Goal: Navigation & Orientation: Find specific page/section

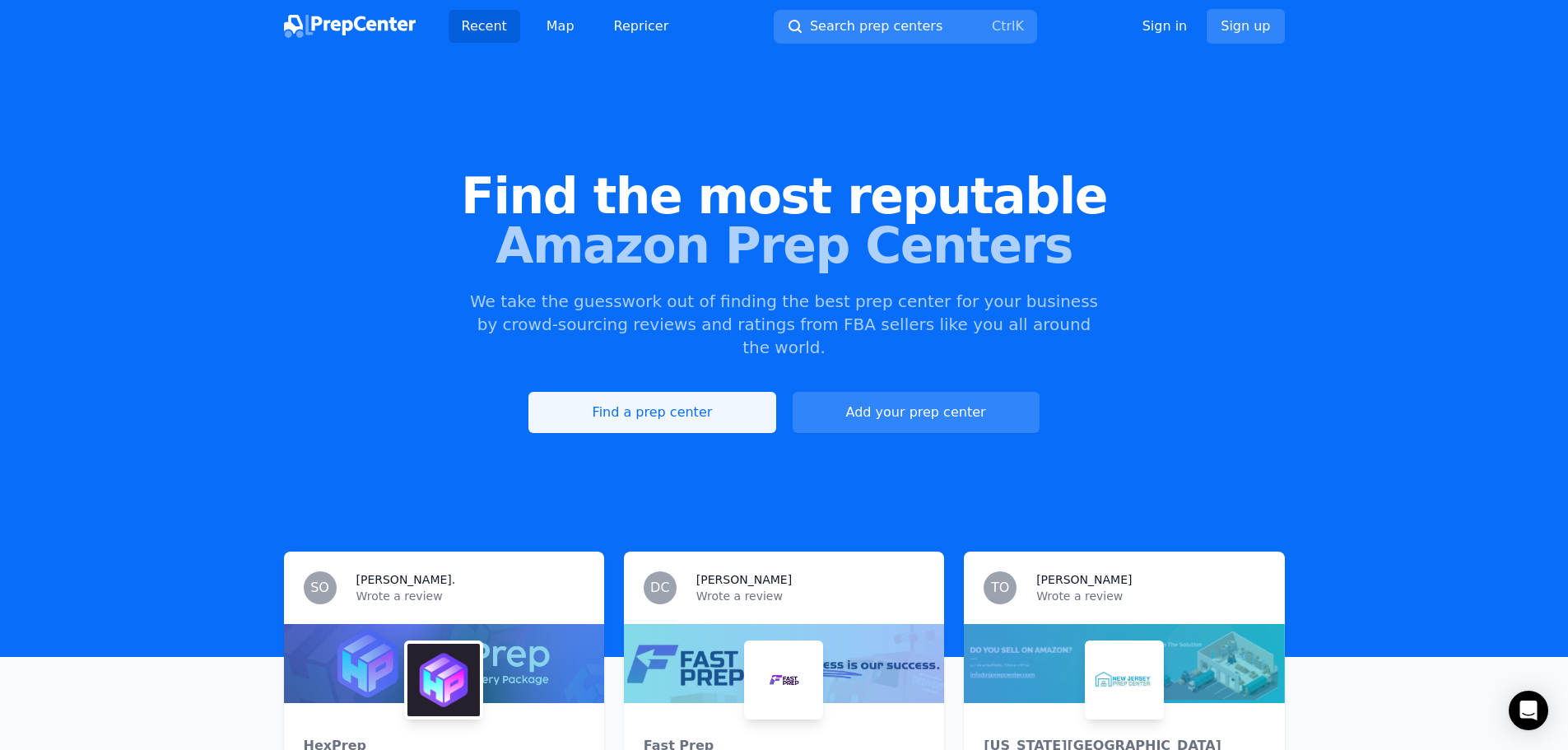
click at [652, 392] on link "Find a prep center" at bounding box center [652, 413] width 247 height 41
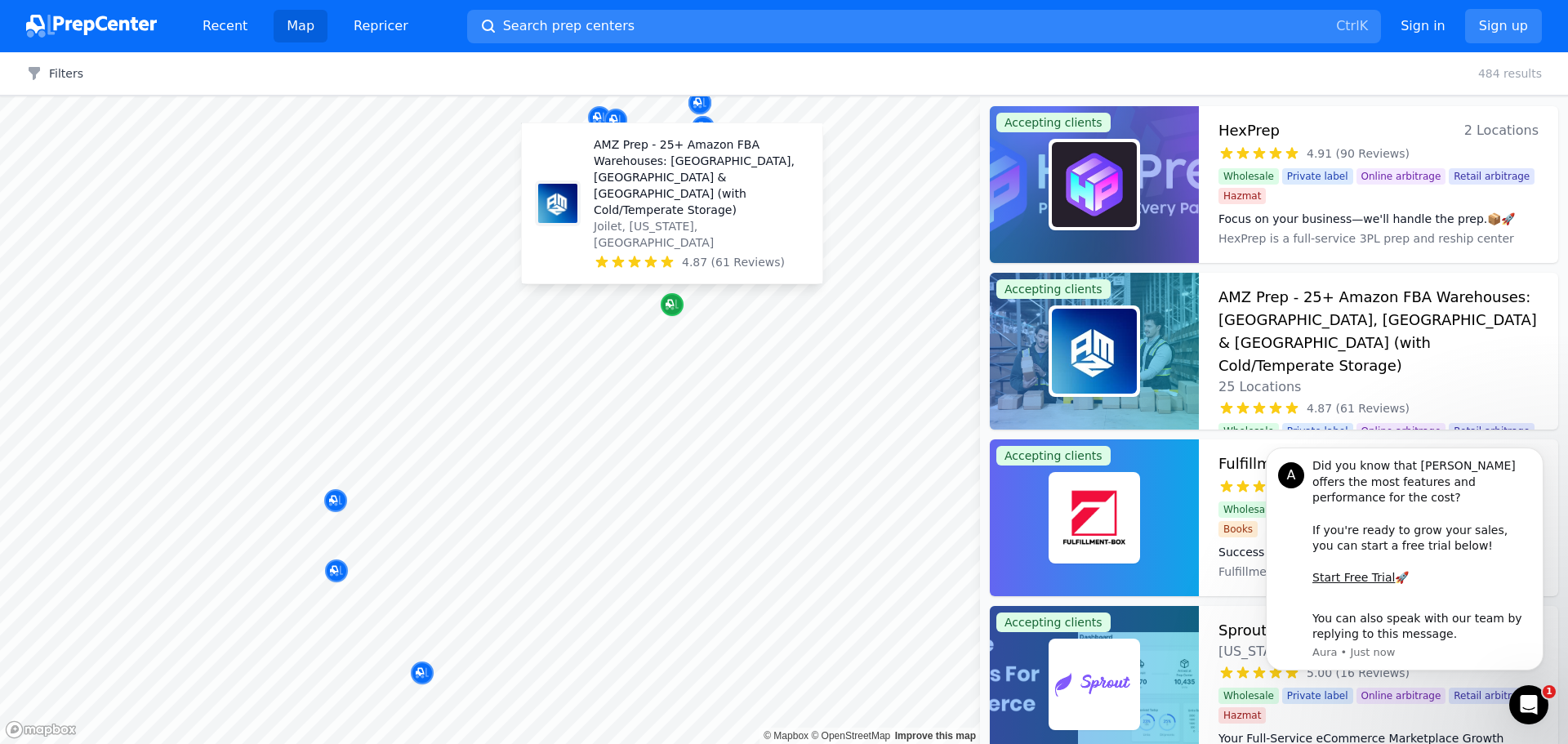
click at [681, 310] on div "Map marker" at bounding box center [672, 304] width 22 height 22
click at [670, 307] on icon "Map marker" at bounding box center [670, 303] width 8 height 8
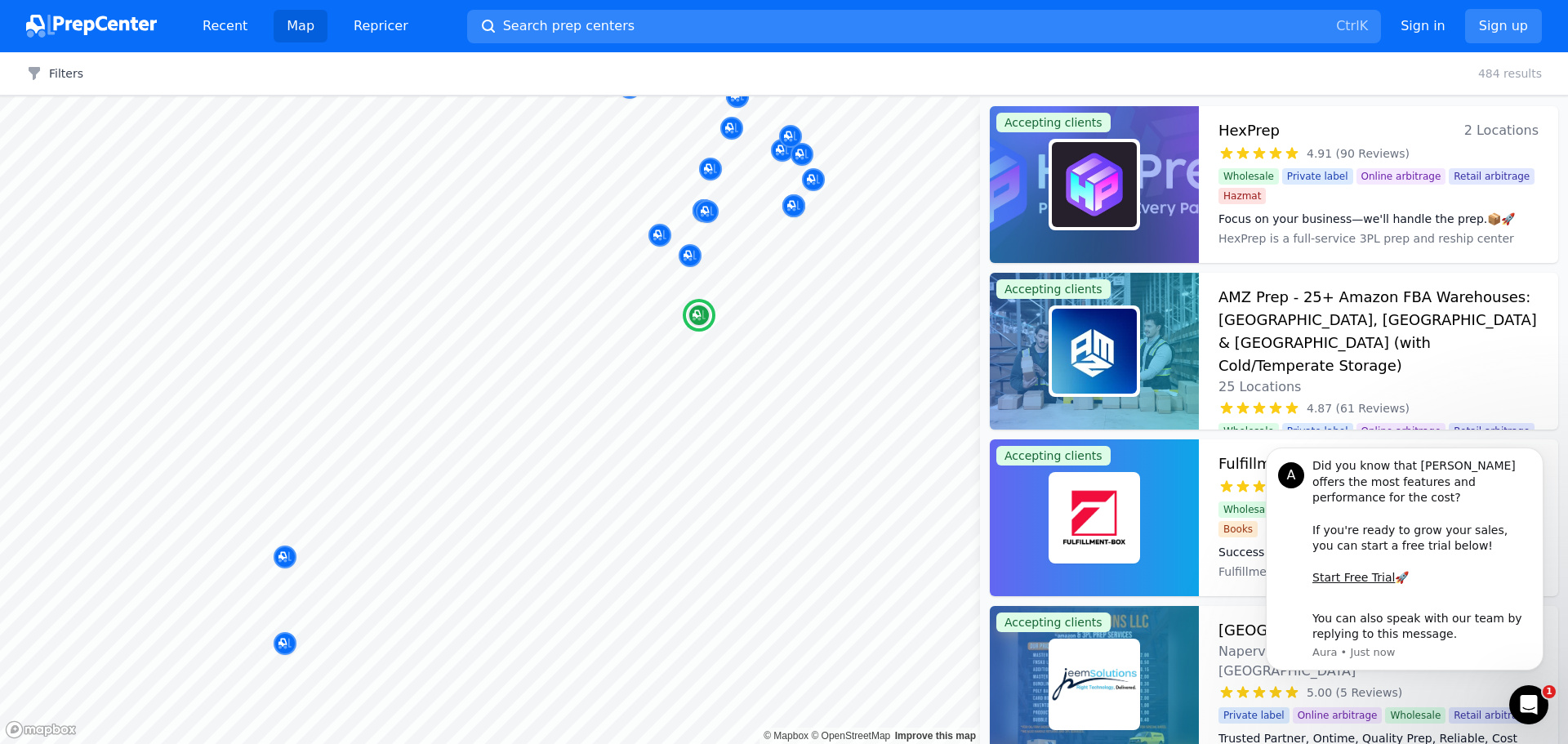
click at [1392, 365] on div "AMZ Prep - 25+ Amazon FBA Warehouses: [GEOGRAPHIC_DATA], [GEOGRAPHIC_DATA] & [G…" at bounding box center [1378, 341] width 320 height 111
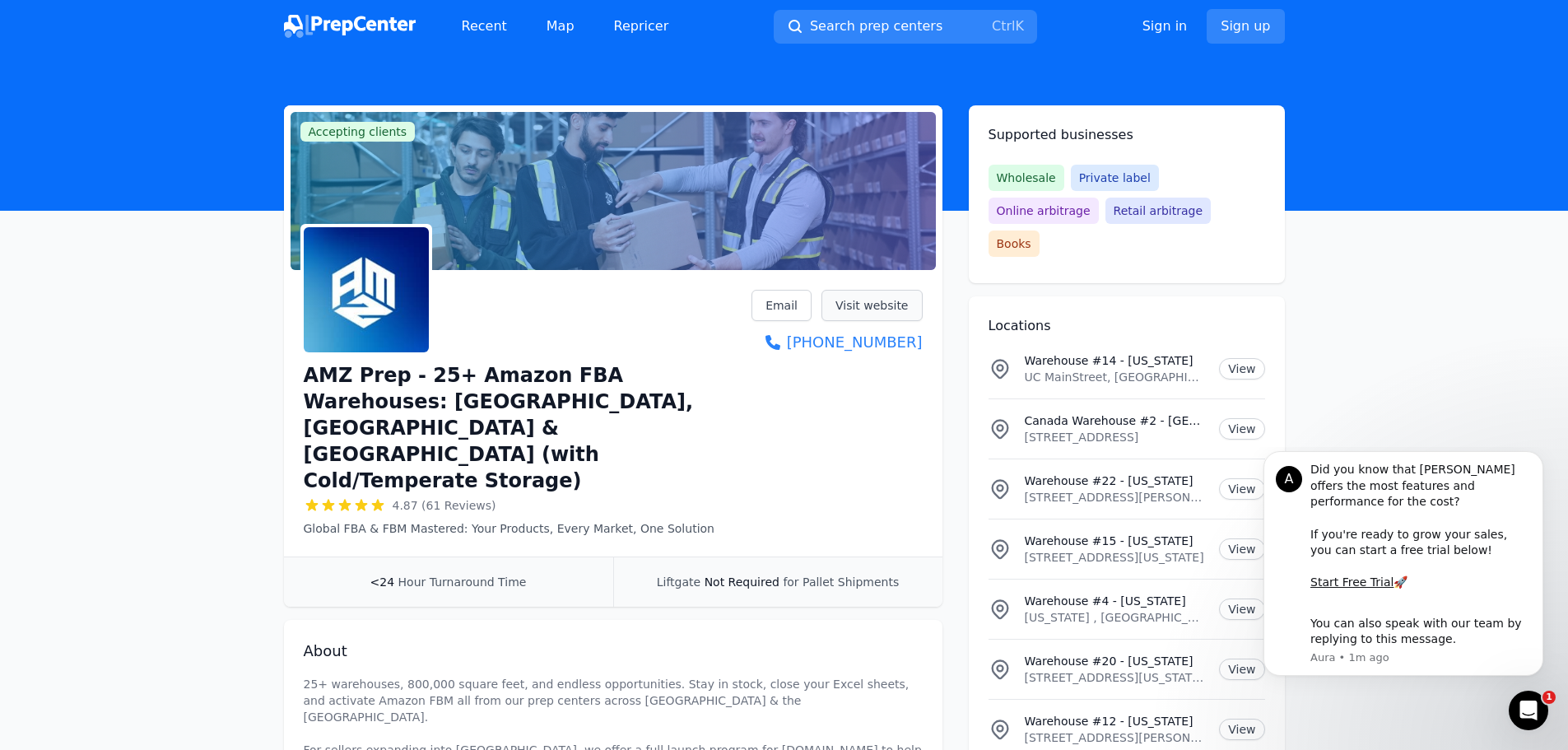
click at [879, 303] on link "Visit website" at bounding box center [872, 306] width 101 height 31
